Goal: Navigation & Orientation: Find specific page/section

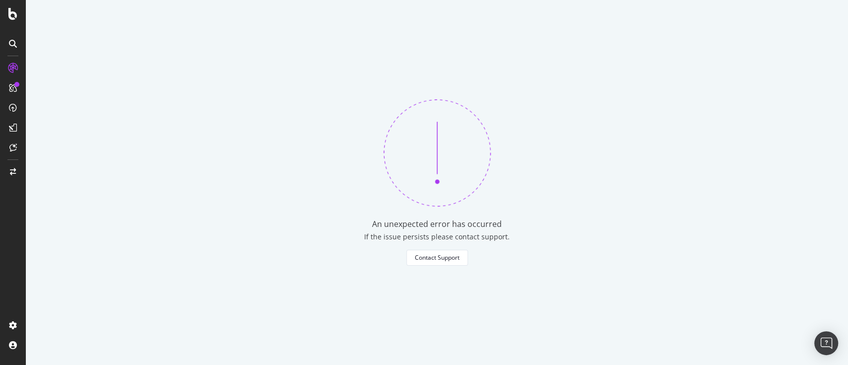
click at [11, 41] on icon at bounding box center [13, 44] width 8 height 8
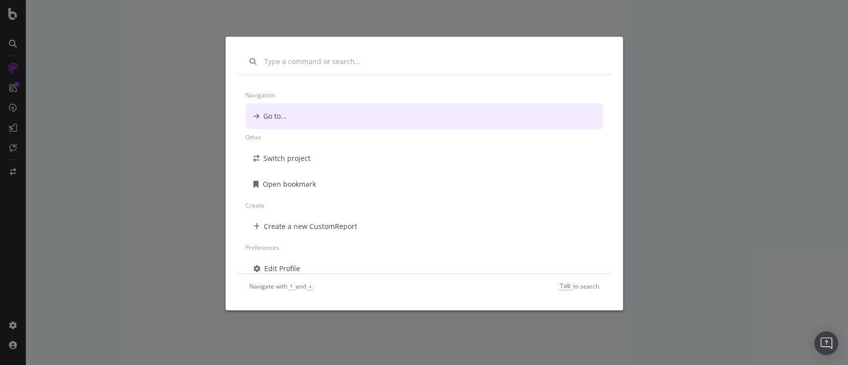
click at [11, 41] on div "Navigation Go to... Other Switch project Open bookmark Create Create a new Cust…" at bounding box center [424, 182] width 848 height 365
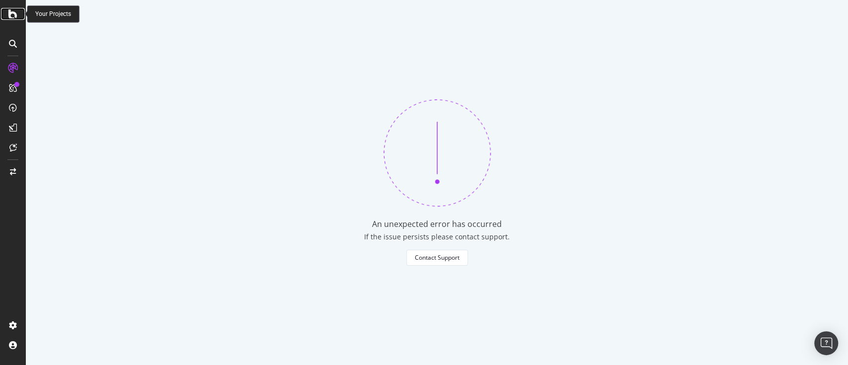
click at [15, 12] on icon at bounding box center [12, 14] width 9 height 12
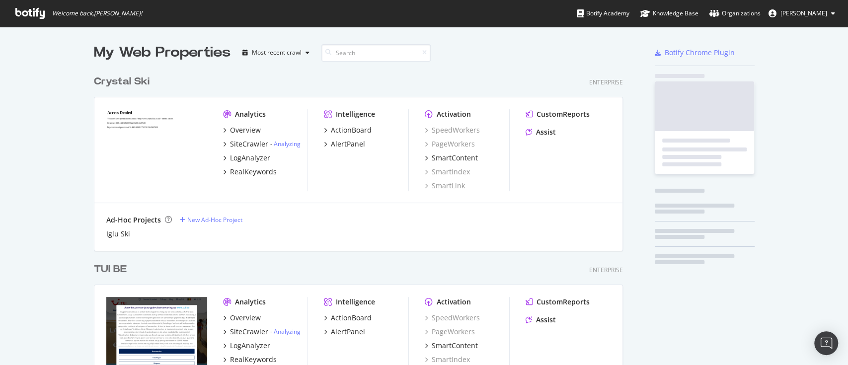
scroll to position [355, 827]
